Goal: Task Accomplishment & Management: Manage account settings

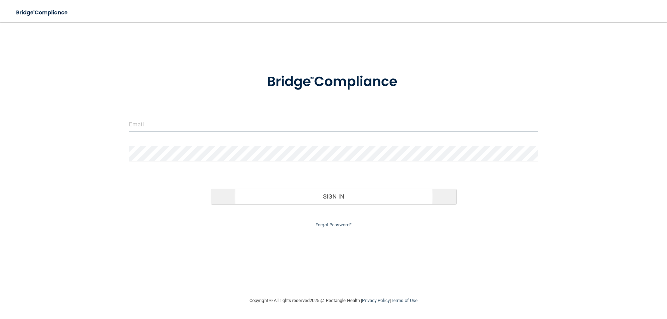
type input "[EMAIL_ADDRESS][DOMAIN_NAME]"
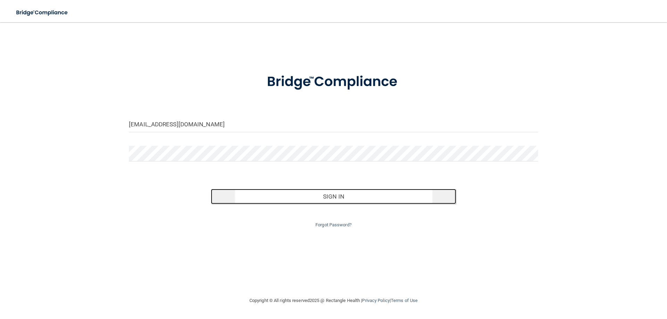
click at [332, 193] on button "Sign In" at bounding box center [334, 196] width 246 height 15
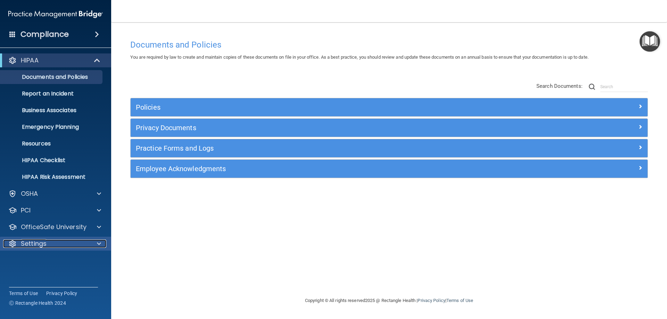
click at [91, 246] on div at bounding box center [97, 244] width 17 height 8
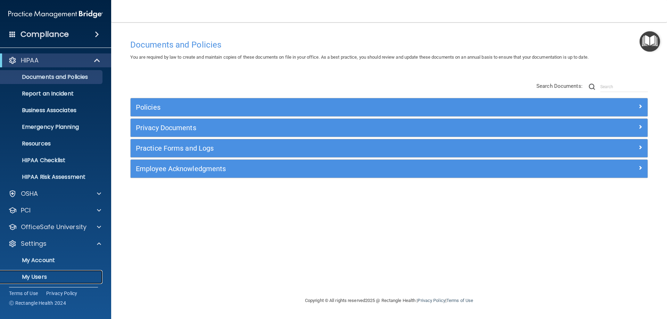
click at [40, 274] on p "My Users" at bounding box center [52, 277] width 95 height 7
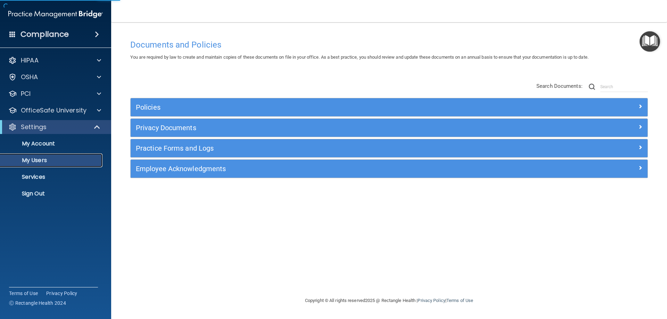
select select "20"
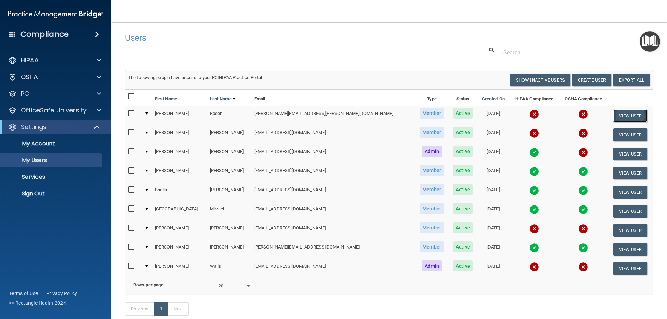
click at [625, 115] on button "View User" at bounding box center [630, 115] width 34 height 13
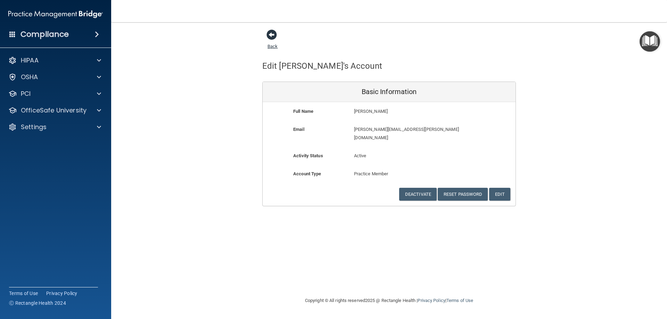
click at [271, 34] on span at bounding box center [272, 35] width 10 height 10
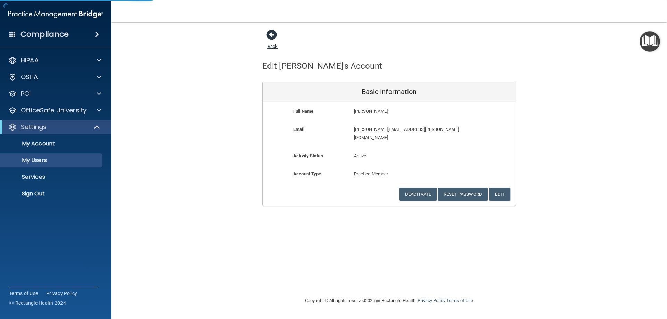
select select "20"
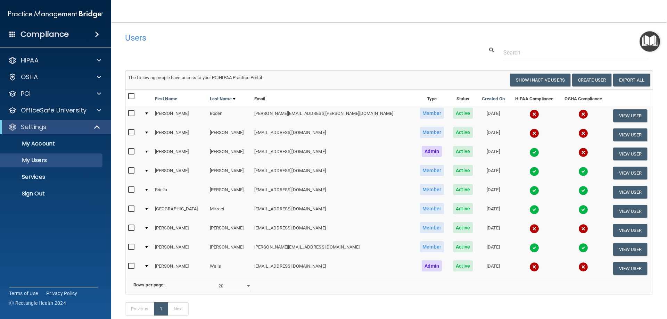
click at [132, 113] on input "checkbox" at bounding box center [132, 114] width 8 height 6
checkbox input "true"
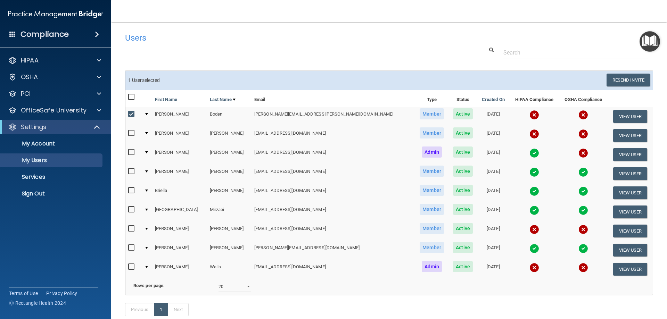
click at [129, 230] on input "checkbox" at bounding box center [132, 229] width 8 height 6
checkbox input "true"
click at [131, 266] on input "checkbox" at bounding box center [132, 267] width 8 height 6
checkbox input "true"
click at [623, 80] on button "Resend Invite" at bounding box center [628, 80] width 43 height 13
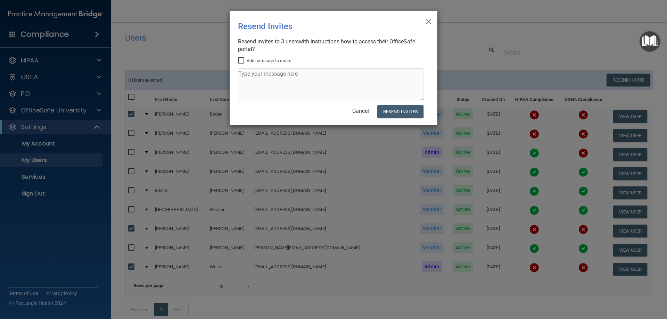
click at [240, 61] on input "Add message to users" at bounding box center [242, 61] width 8 height 6
click at [241, 60] on input "Add message to users" at bounding box center [242, 61] width 8 height 6
checkbox input "false"
click at [406, 109] on button "Resend Invites" at bounding box center [400, 111] width 46 height 13
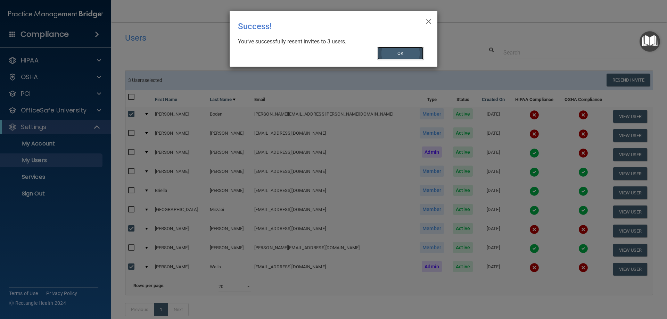
drag, startPoint x: 409, startPoint y: 52, endPoint x: 415, endPoint y: 51, distance: 6.0
click at [412, 51] on button "OK" at bounding box center [400, 53] width 47 height 13
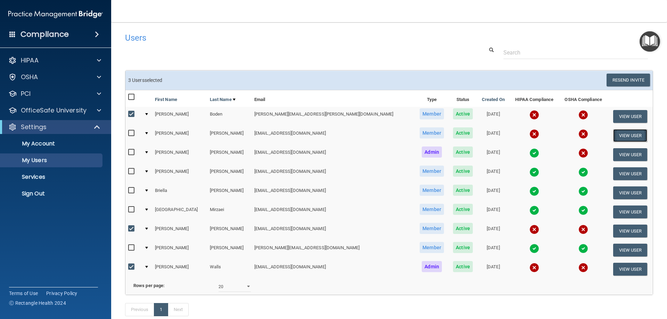
click at [626, 136] on button "View User" at bounding box center [630, 135] width 34 height 13
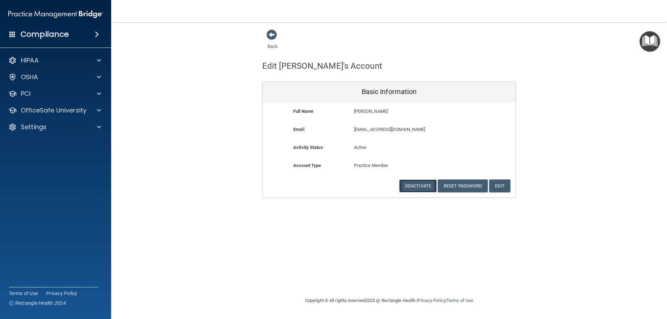
click at [418, 187] on button "Deactivate" at bounding box center [418, 186] width 38 height 13
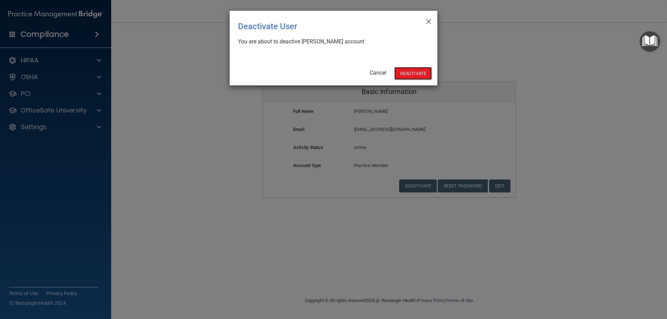
drag, startPoint x: 418, startPoint y: 73, endPoint x: 437, endPoint y: 69, distance: 19.8
click at [418, 73] on button "Deactivate" at bounding box center [413, 73] width 38 height 13
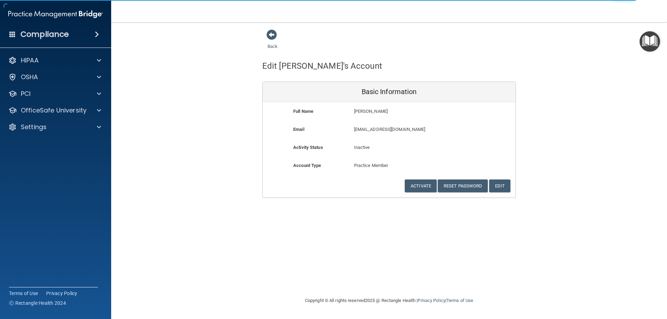
click at [273, 41] on div "Back" at bounding box center [283, 40] width 42 height 22
click at [273, 36] on span at bounding box center [272, 35] width 10 height 10
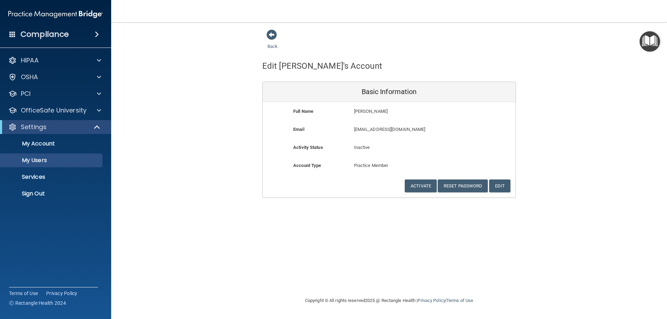
select select "20"
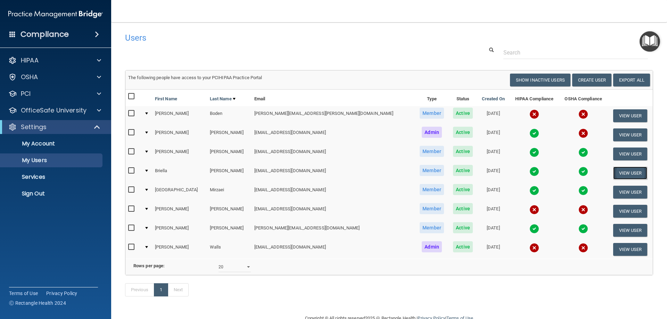
click at [621, 170] on button "View User" at bounding box center [630, 173] width 34 height 13
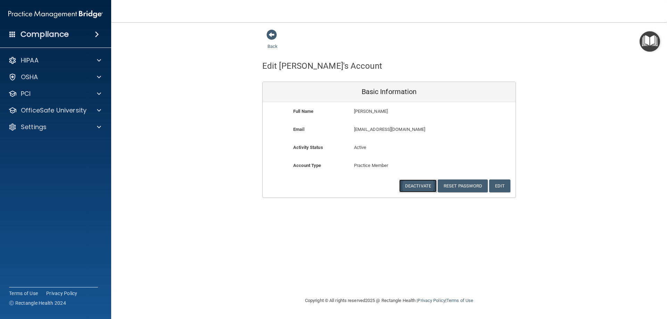
click at [421, 186] on button "Deactivate" at bounding box center [418, 186] width 38 height 13
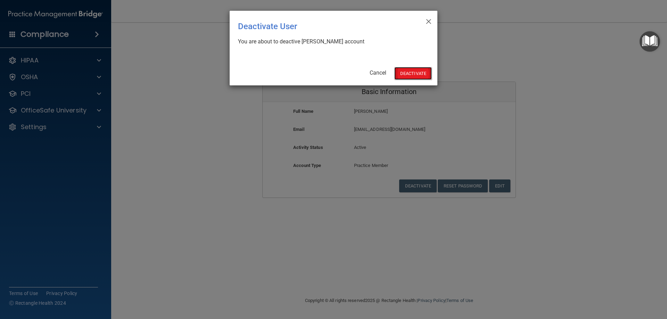
click at [411, 72] on button "Deactivate" at bounding box center [413, 73] width 38 height 13
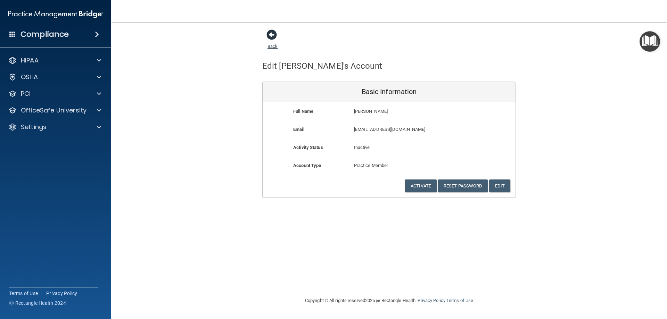
click at [273, 34] on span at bounding box center [272, 35] width 10 height 10
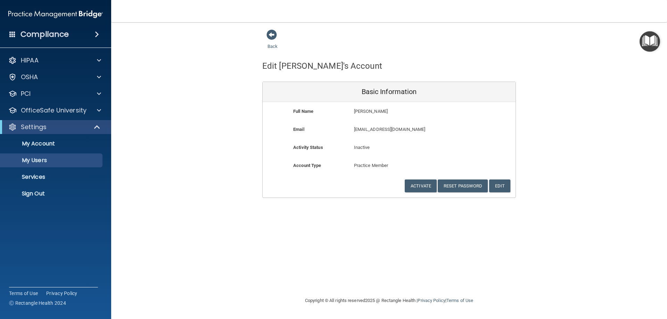
select select "20"
